Goal: Navigation & Orientation: Find specific page/section

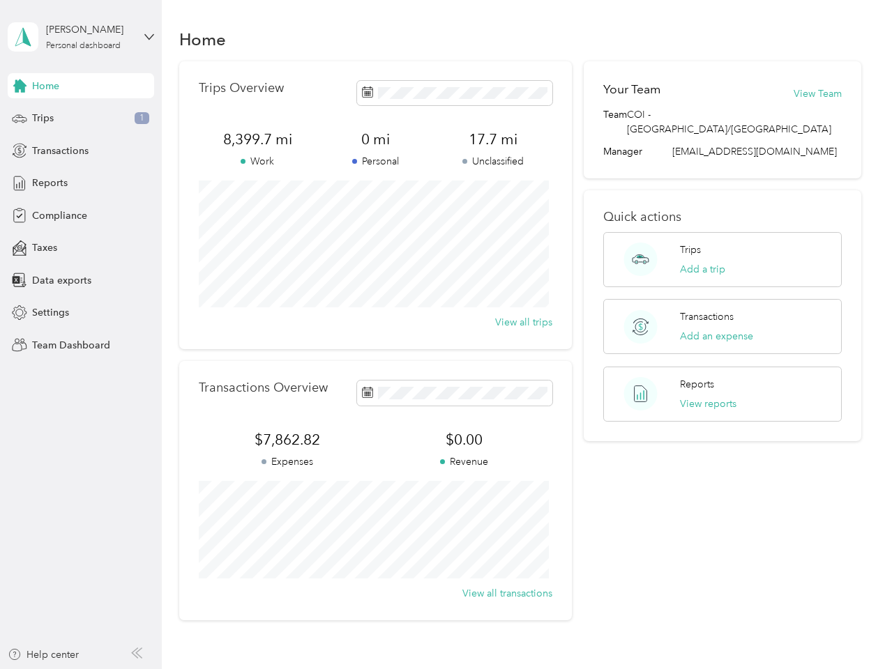
click at [442, 335] on div "Trips Overview 8,399.7 mi Work 0 mi Personal 17.7 mi Unclassified View all trips" at bounding box center [375, 205] width 393 height 288
click at [81, 37] on div "[PERSON_NAME]" at bounding box center [89, 29] width 87 height 15
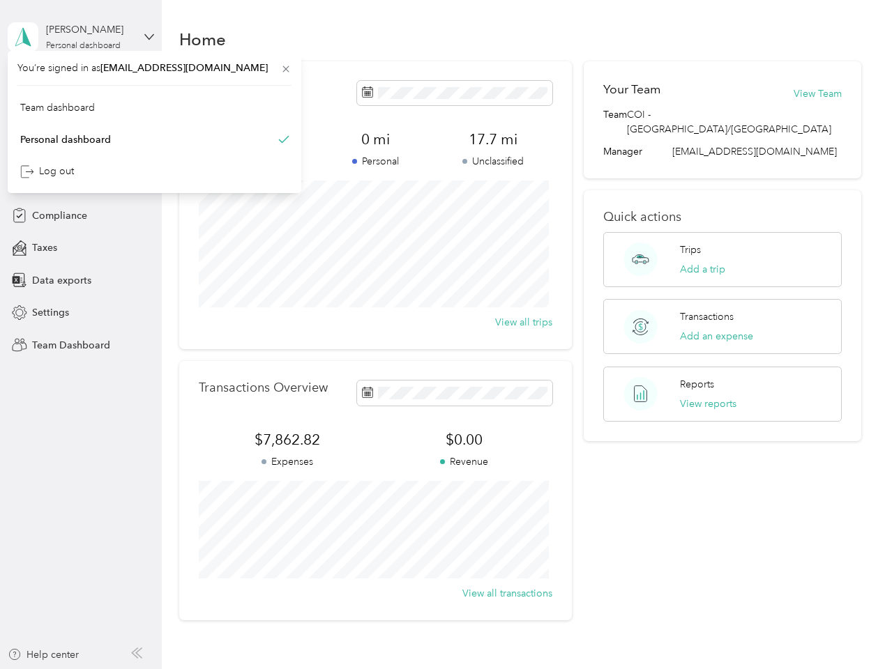
click at [81, 86] on div "You’re signed in as [EMAIL_ADDRESS][DOMAIN_NAME] Team dashboard Personal dashbo…" at bounding box center [155, 122] width 294 height 142
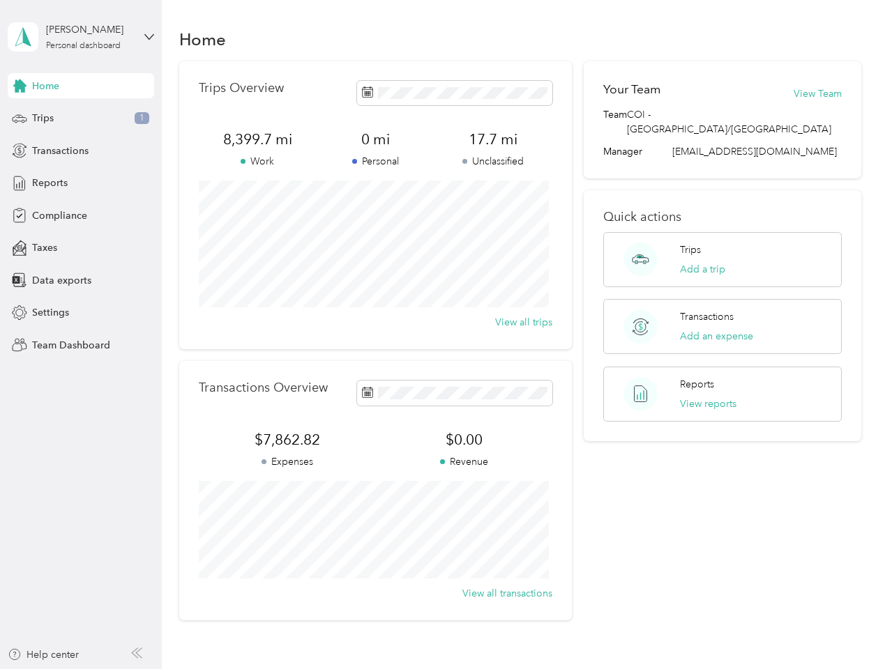
click at [20, 86] on div "You’re signed in as [EMAIL_ADDRESS][DOMAIN_NAME] Team dashboard Personal dashbo…" at bounding box center [155, 122] width 294 height 142
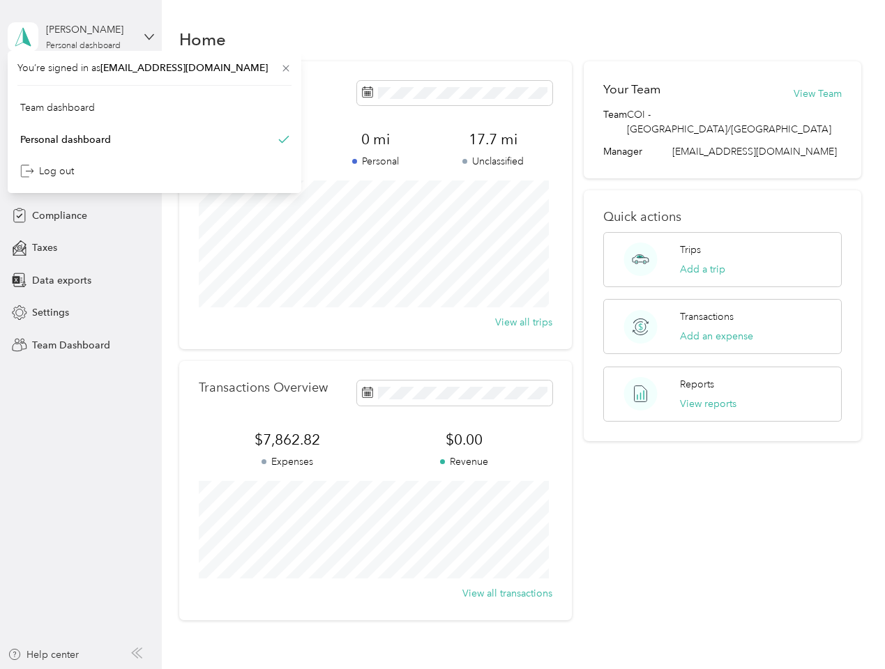
click at [81, 119] on div "Trips 1" at bounding box center [81, 118] width 146 height 25
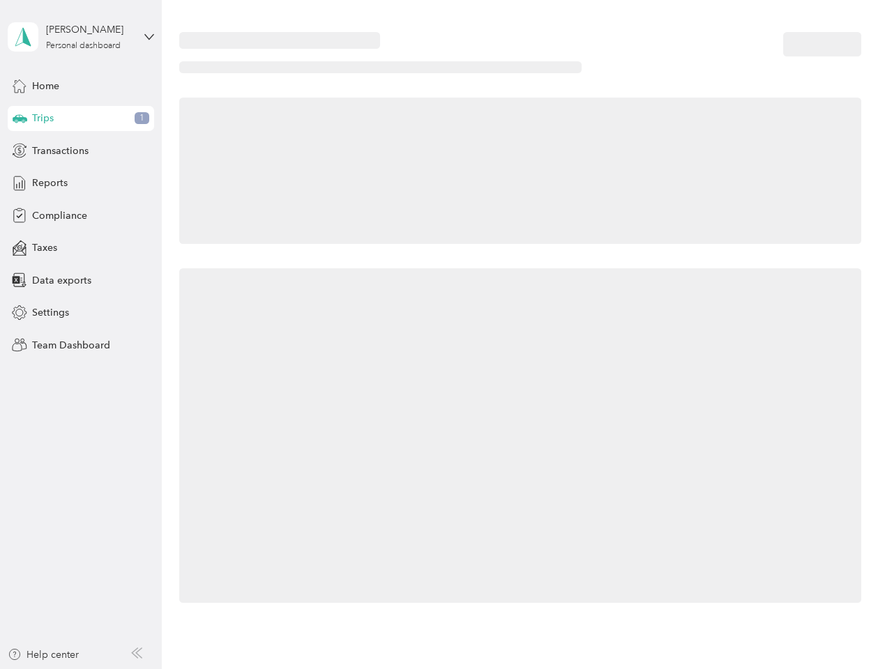
click at [20, 119] on icon at bounding box center [20, 117] width 15 height 7
click at [81, 151] on span "Transactions" at bounding box center [60, 151] width 56 height 15
click at [20, 151] on icon at bounding box center [19, 150] width 15 height 15
